Goal: Task Accomplishment & Management: Manage account settings

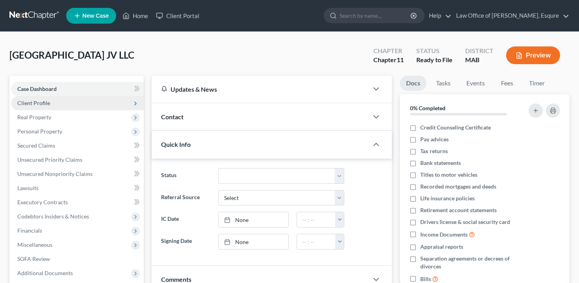
click at [94, 102] on span "Client Profile" at bounding box center [77, 103] width 133 height 14
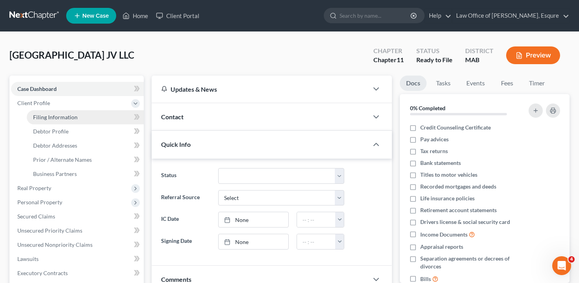
click at [97, 116] on link "Filing Information" at bounding box center [85, 117] width 117 height 14
select select "1"
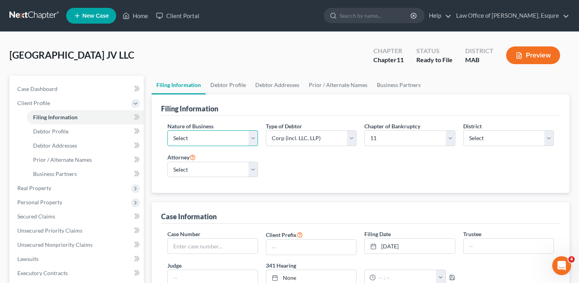
click at [199, 138] on select "Select Clearing Bank Commodity Broker Health Care Business Other Railroad Singl…" at bounding box center [213, 138] width 91 height 16
select select "5"
click at [168, 130] on select "Select Clearing Bank Commodity Broker Health Care Business Other Railroad Singl…" at bounding box center [213, 138] width 91 height 16
click at [320, 164] on div "Nature of Business Select Clearing Bank Commodity Broker Health Care Business O…" at bounding box center [361, 153] width 395 height 62
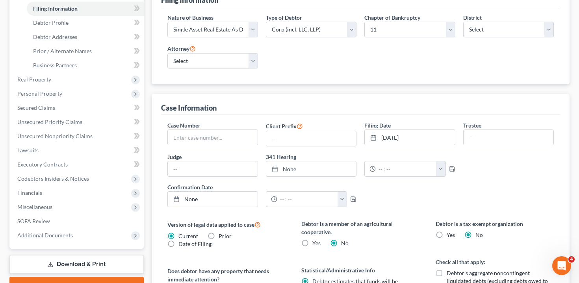
scroll to position [143, 0]
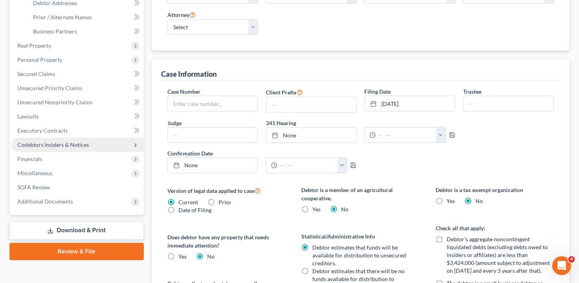
click at [72, 148] on span "Codebtors Insiders & Notices" at bounding box center [53, 145] width 72 height 7
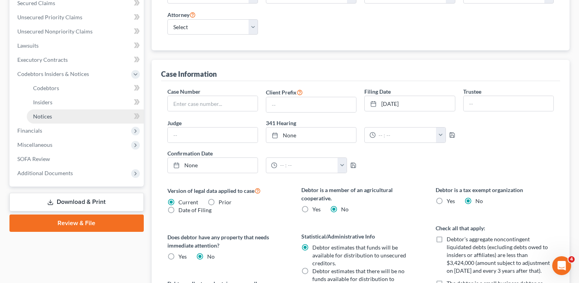
click at [86, 116] on link "Notices" at bounding box center [85, 117] width 117 height 14
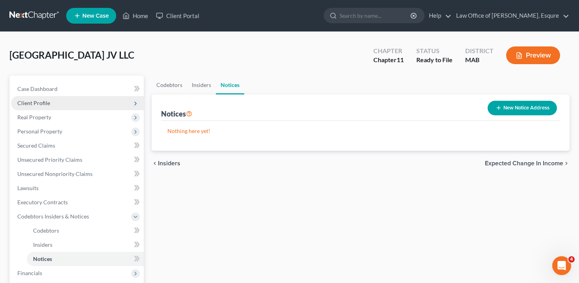
click at [80, 108] on span "Client Profile" at bounding box center [77, 103] width 133 height 14
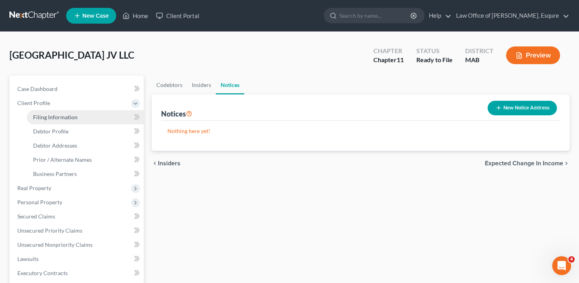
click at [82, 118] on link "Filing Information" at bounding box center [85, 117] width 117 height 14
select select "5"
select select "1"
select select "39"
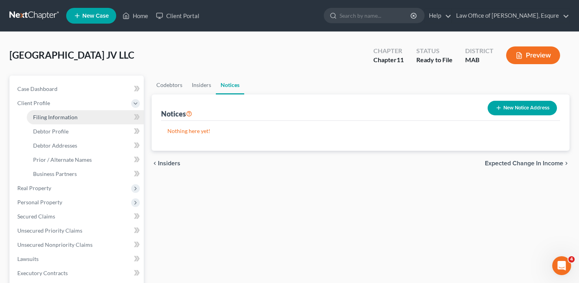
select select "0"
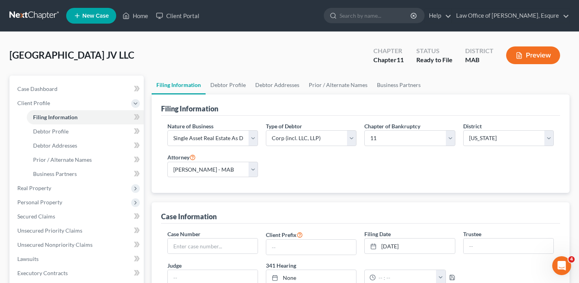
click at [326, 168] on div "Nature of Business Select Clearing Bank Commodity Broker Health Care Business O…" at bounding box center [361, 153] width 395 height 62
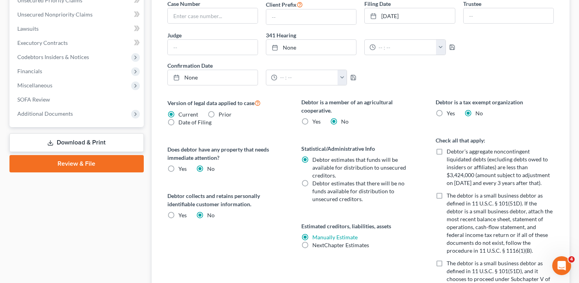
click at [98, 160] on link "Review & File" at bounding box center [76, 163] width 134 height 17
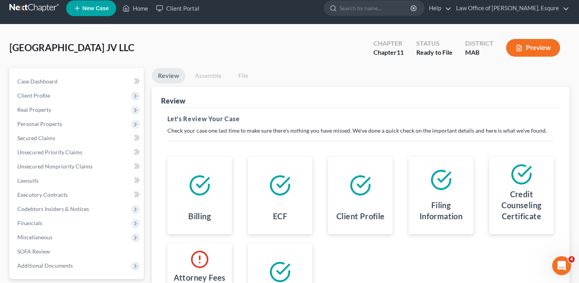
scroll to position [9, 0]
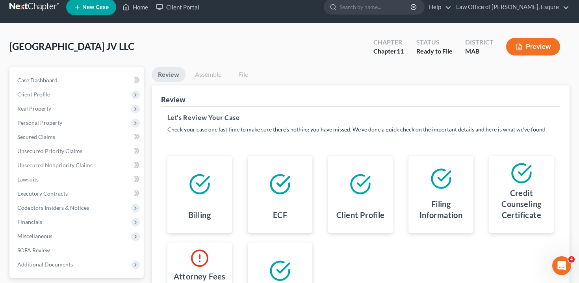
click at [209, 74] on link "Assemble" at bounding box center [208, 74] width 39 height 15
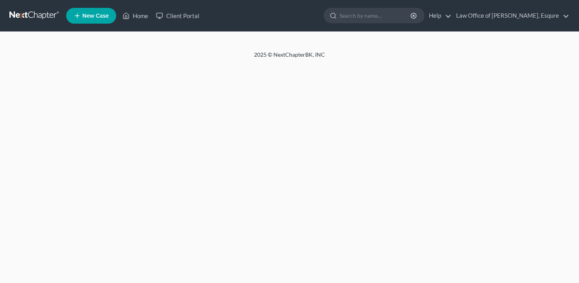
scroll to position [9, 0]
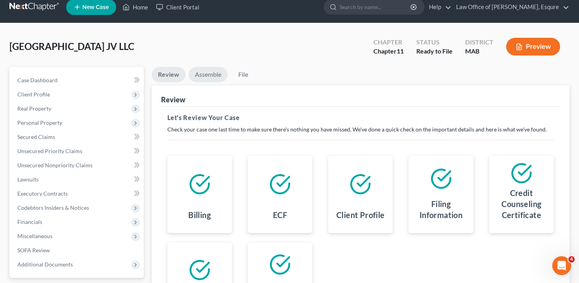
click at [206, 73] on link "Assemble" at bounding box center [208, 74] width 39 height 15
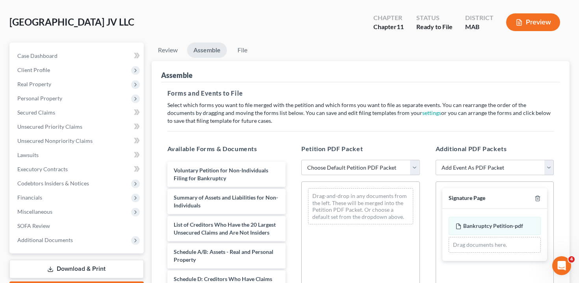
scroll to position [26, 0]
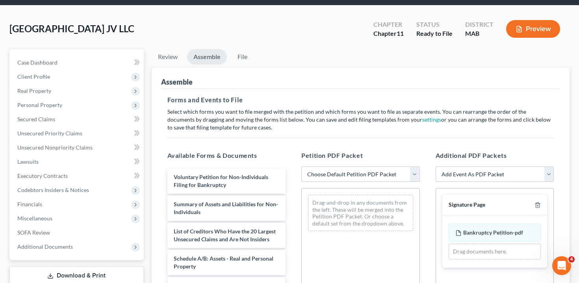
click at [363, 177] on select "Choose Default Petition PDF Packet Complete Bankruptcy Petition (all forms and …" at bounding box center [361, 175] width 119 height 16
click at [84, 63] on link "Case Dashboard" at bounding box center [77, 63] width 133 height 14
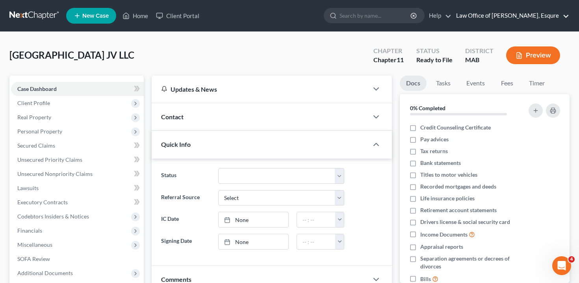
click at [555, 16] on link "Law Office of [PERSON_NAME], Esqure" at bounding box center [511, 16] width 117 height 14
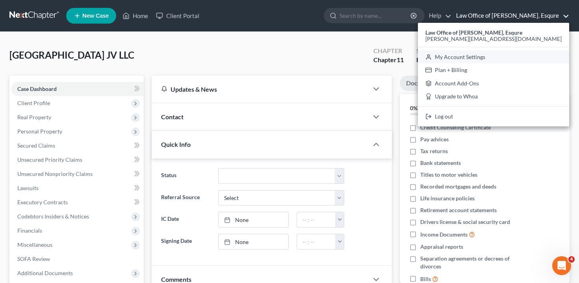
click at [505, 55] on link "My Account Settings" at bounding box center [493, 56] width 151 height 13
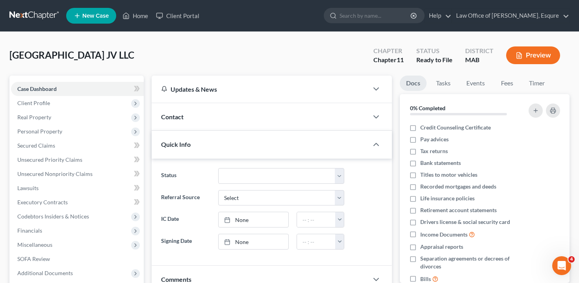
select select "39"
select select "24"
select select "22"
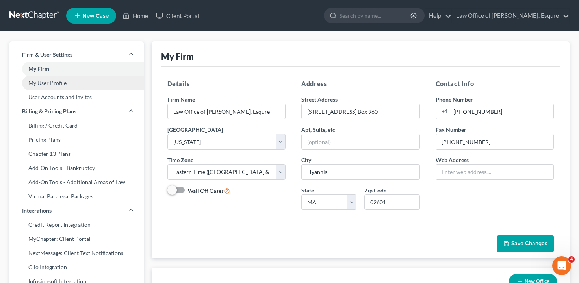
click at [106, 80] on link "My User Profile" at bounding box center [76, 83] width 134 height 14
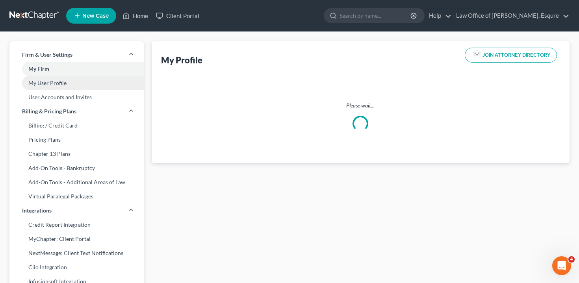
select select "22"
select select "39"
select select "attorney"
select select "1"
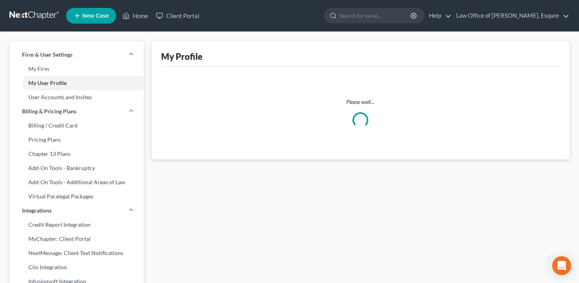
select select "22"
select select "attorney"
select select "1"
